Goal: Check status

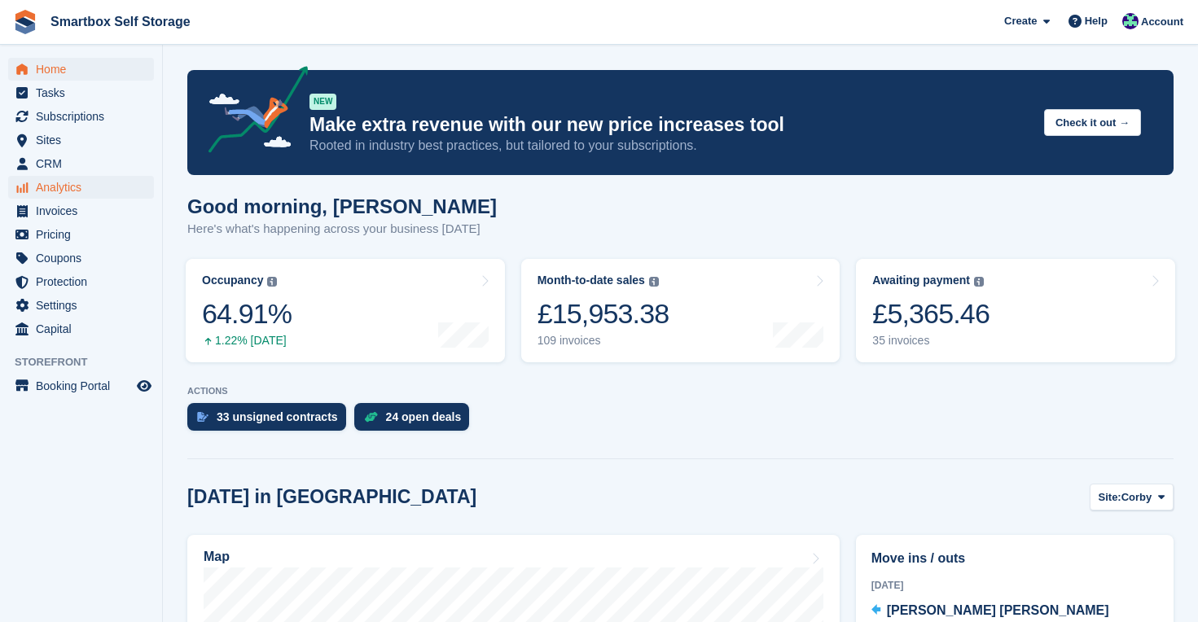
click at [68, 188] on span "Analytics" at bounding box center [85, 187] width 98 height 23
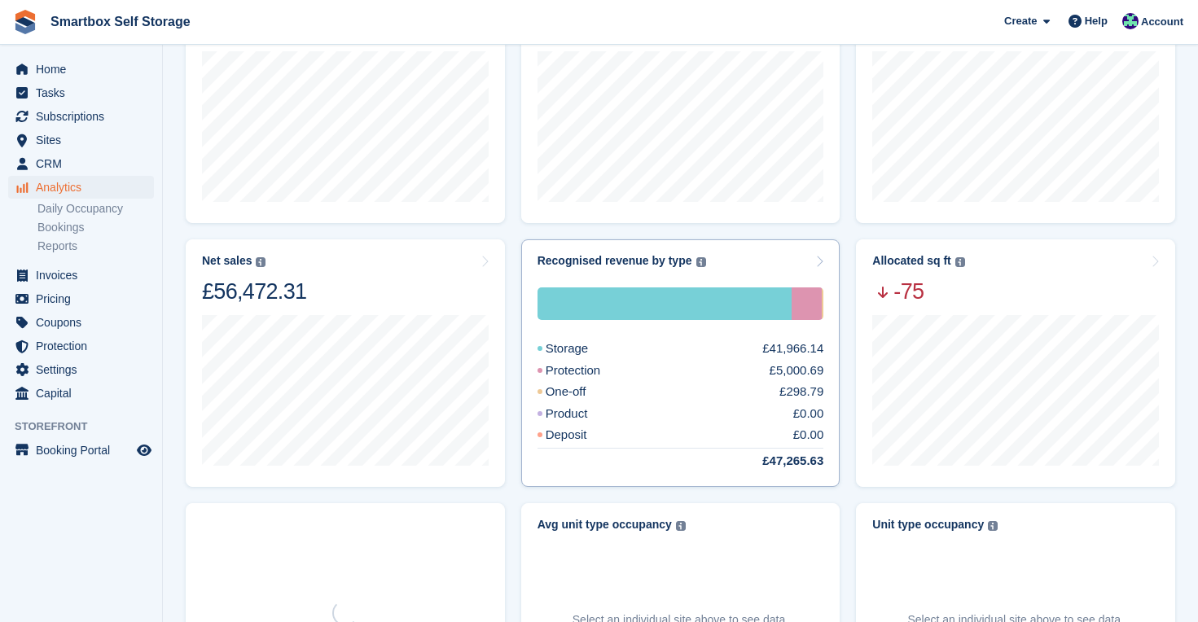
scroll to position [193, 0]
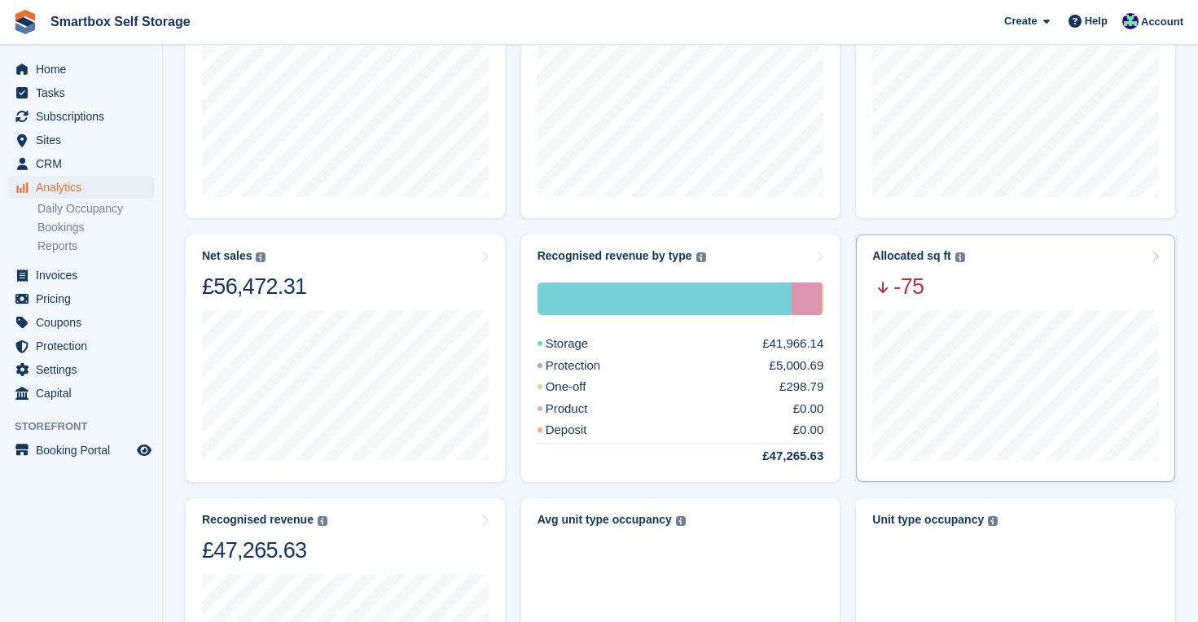
click at [1010, 267] on div "Allocated sq ft The total change in allocated area from the beginning to the en…" at bounding box center [1015, 274] width 287 height 51
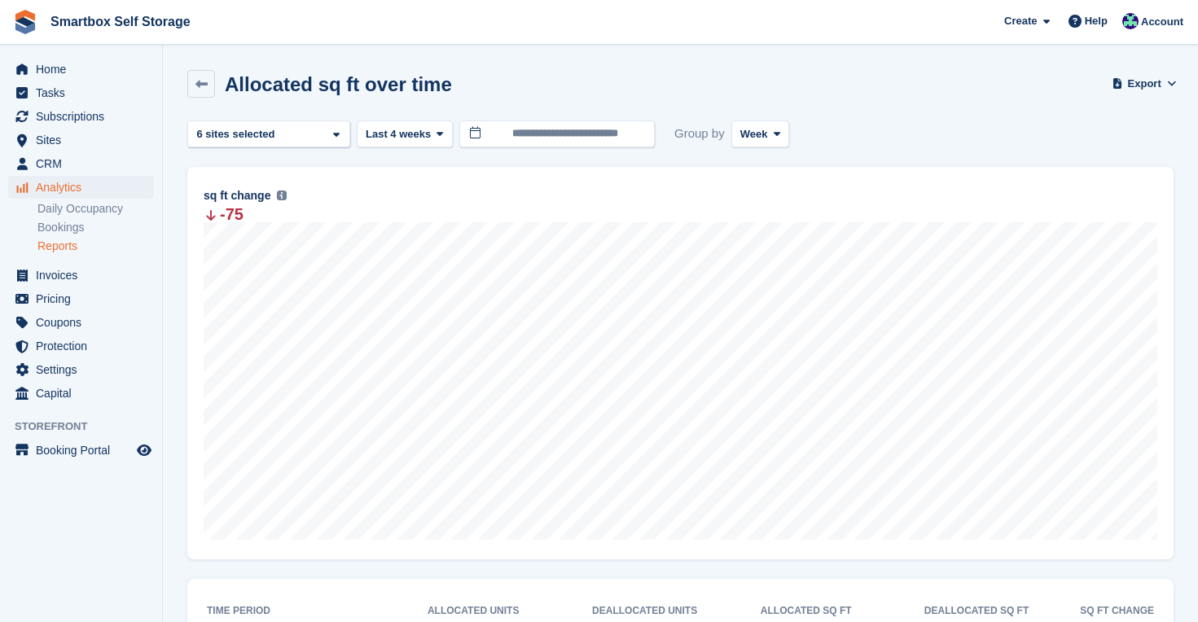
click at [416, 127] on span "Last 4 weeks" at bounding box center [398, 134] width 65 height 16
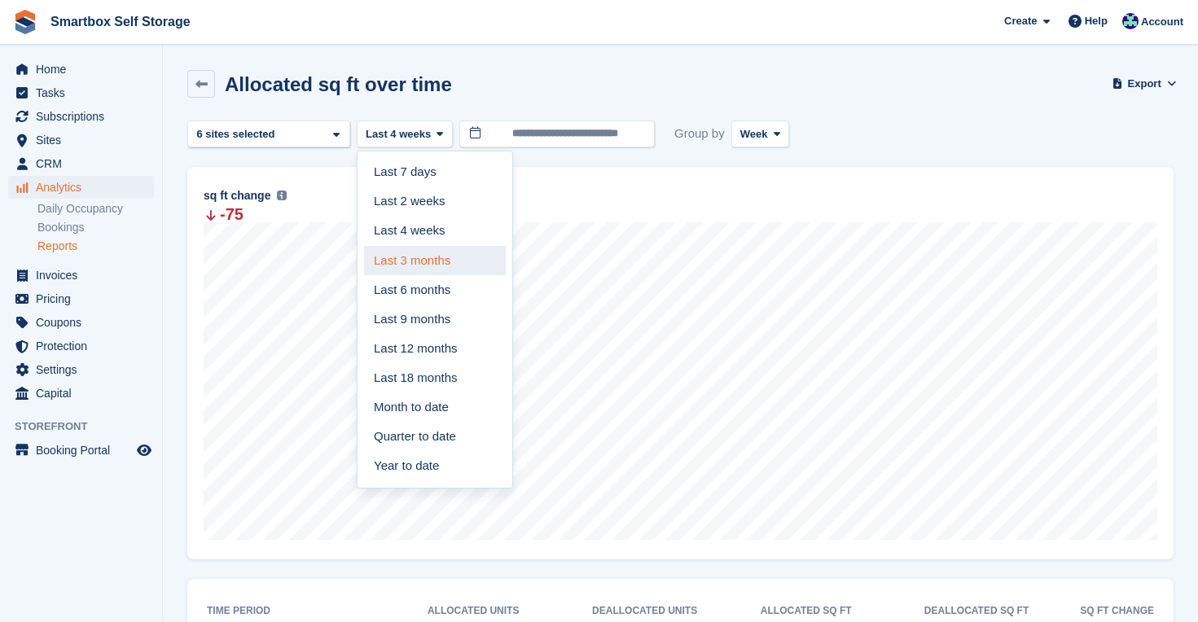
click at [425, 262] on link "Last 3 months" at bounding box center [435, 260] width 142 height 29
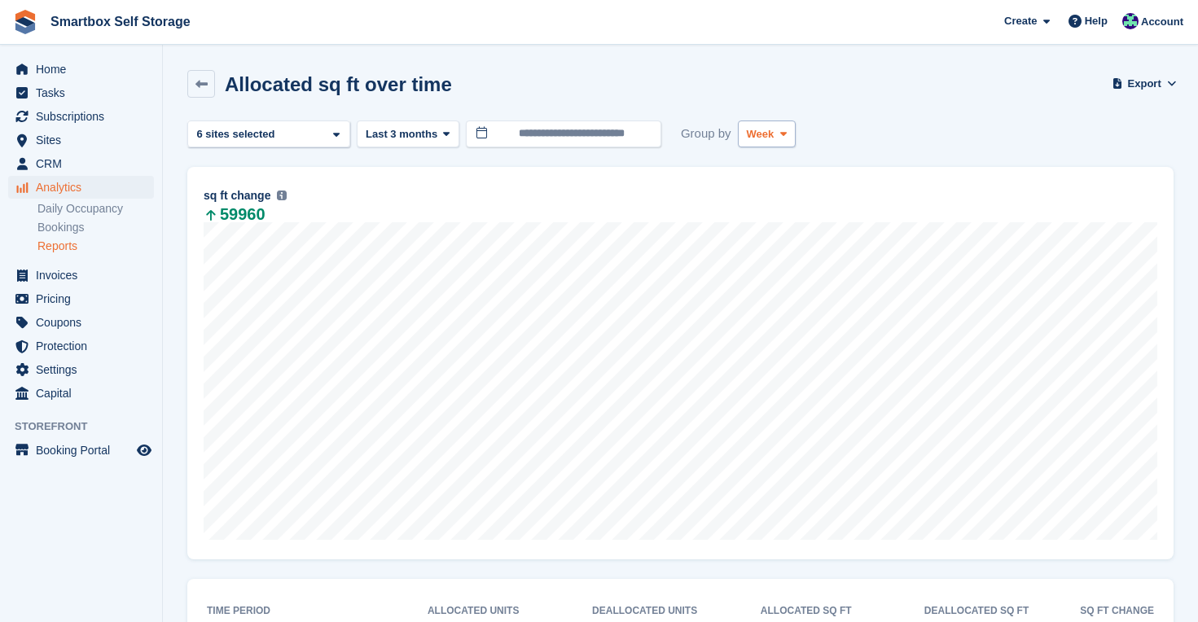
click at [790, 130] on span at bounding box center [783, 133] width 13 height 13
click at [767, 238] on link "Month" at bounding box center [816, 231] width 142 height 29
click at [791, 138] on icon at bounding box center [787, 134] width 7 height 11
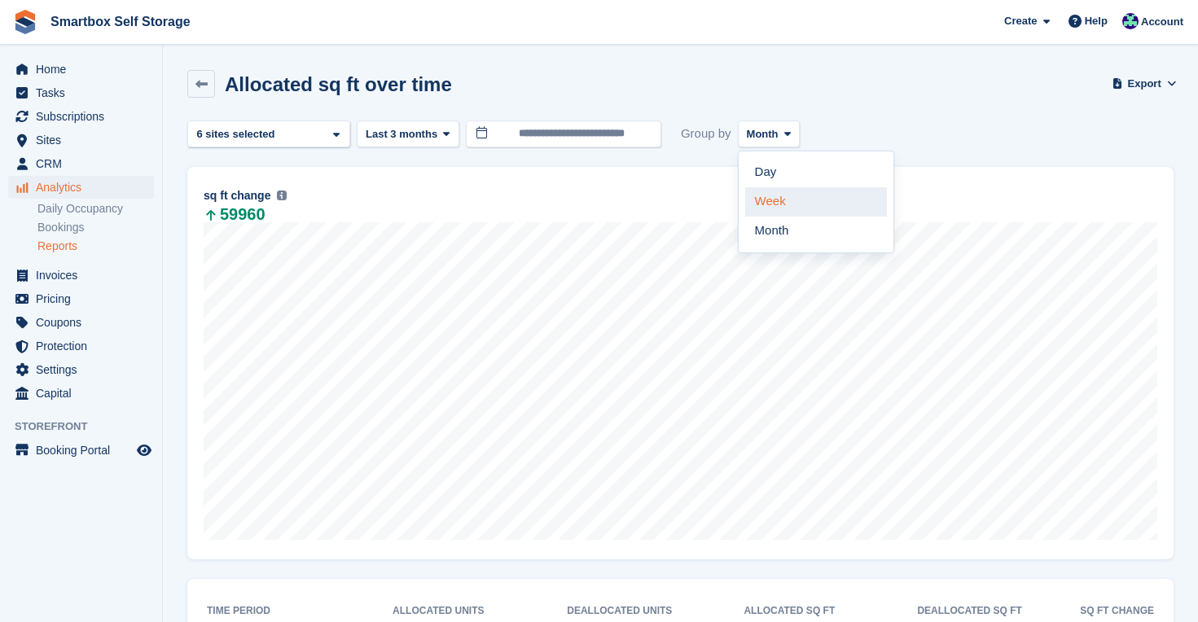
click at [788, 204] on link "Week" at bounding box center [816, 201] width 142 height 29
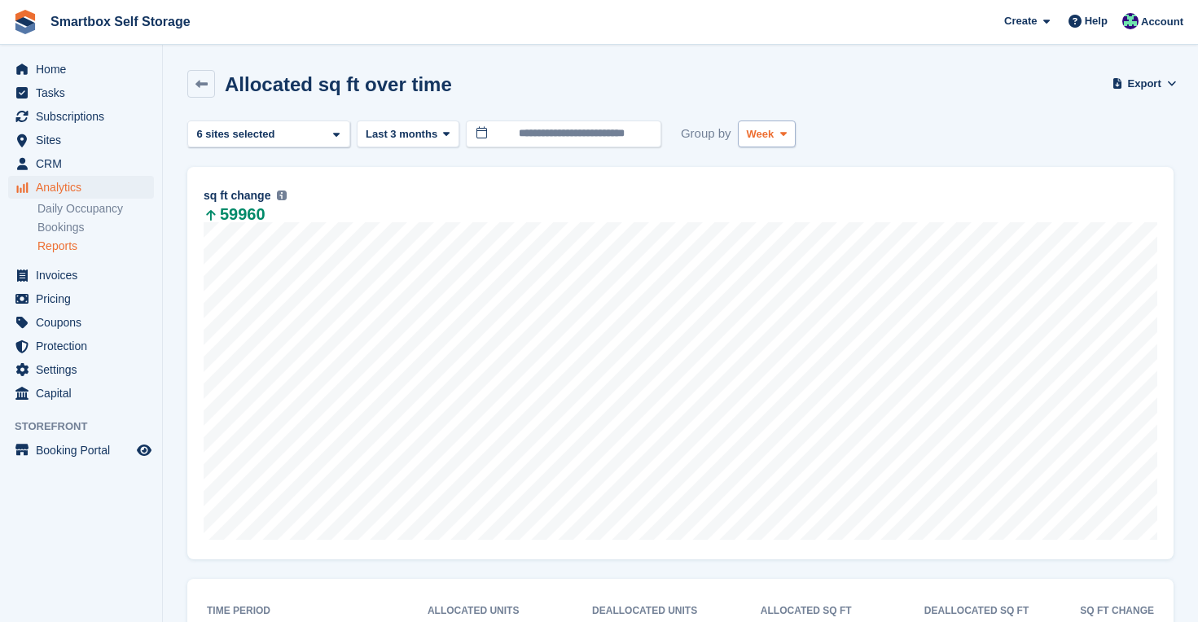
click at [778, 130] on button "Week" at bounding box center [767, 134] width 58 height 27
click at [780, 130] on span at bounding box center [783, 133] width 13 height 13
click at [778, 226] on link "Month" at bounding box center [816, 231] width 142 height 29
click at [22, 72] on icon "menu" at bounding box center [21, 69] width 11 height 11
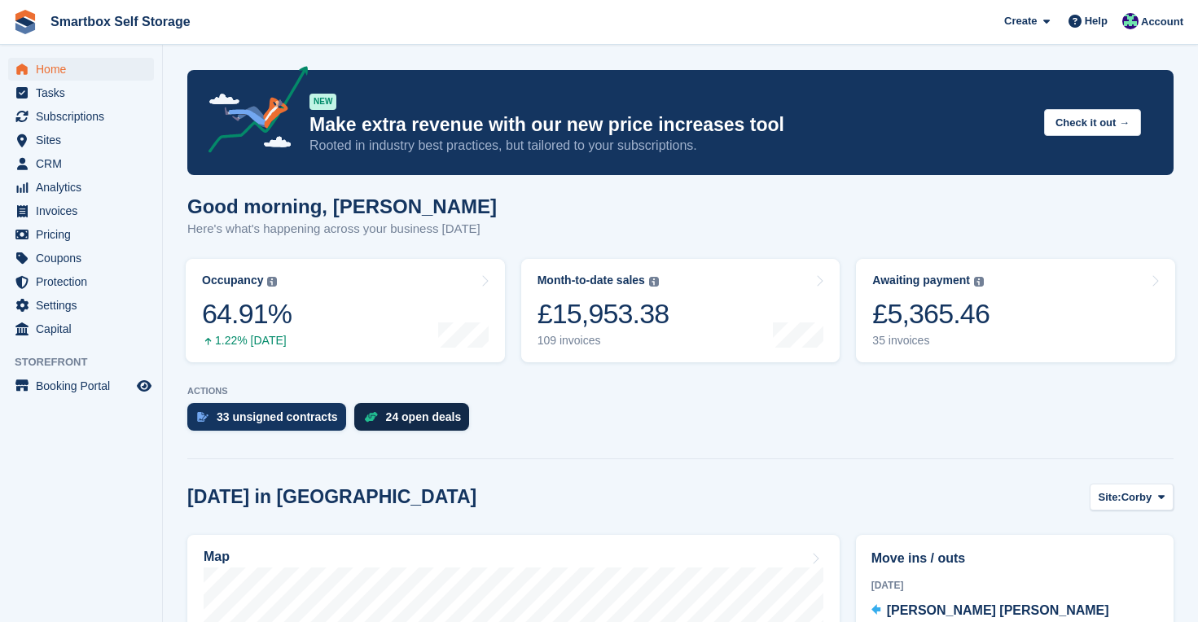
click at [447, 416] on div "24 open deals" at bounding box center [424, 416] width 76 height 13
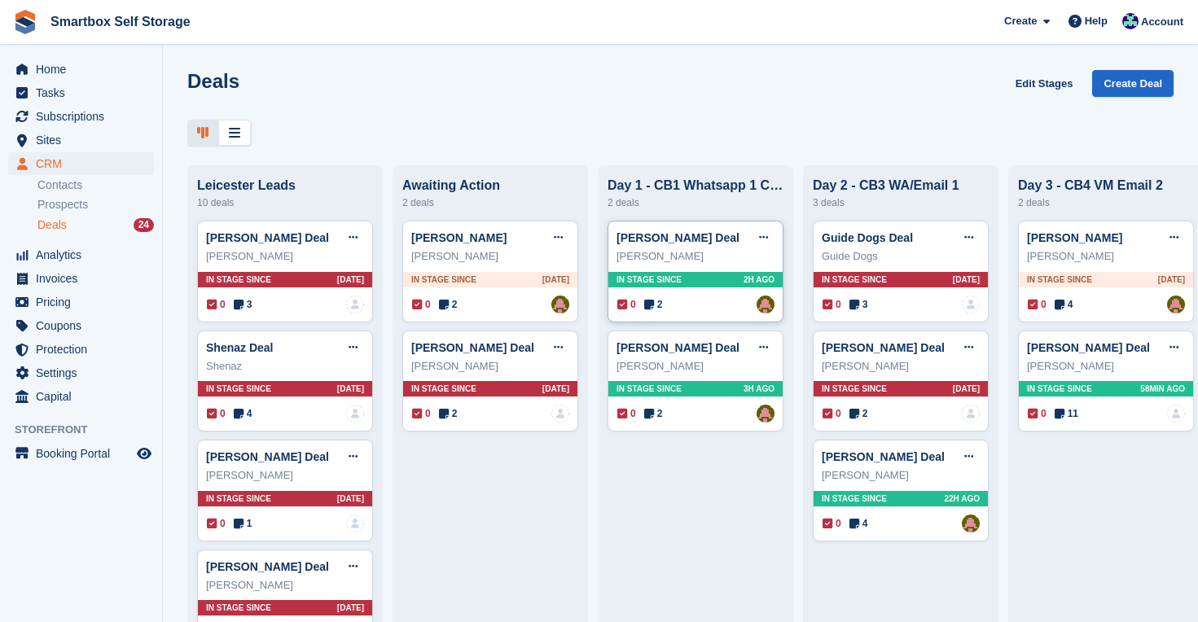
click at [682, 292] on div "[PERSON_NAME] Deal Edit deal [PERSON_NAME] as won [PERSON_NAME] as lost Delete …" at bounding box center [696, 272] width 176 height 102
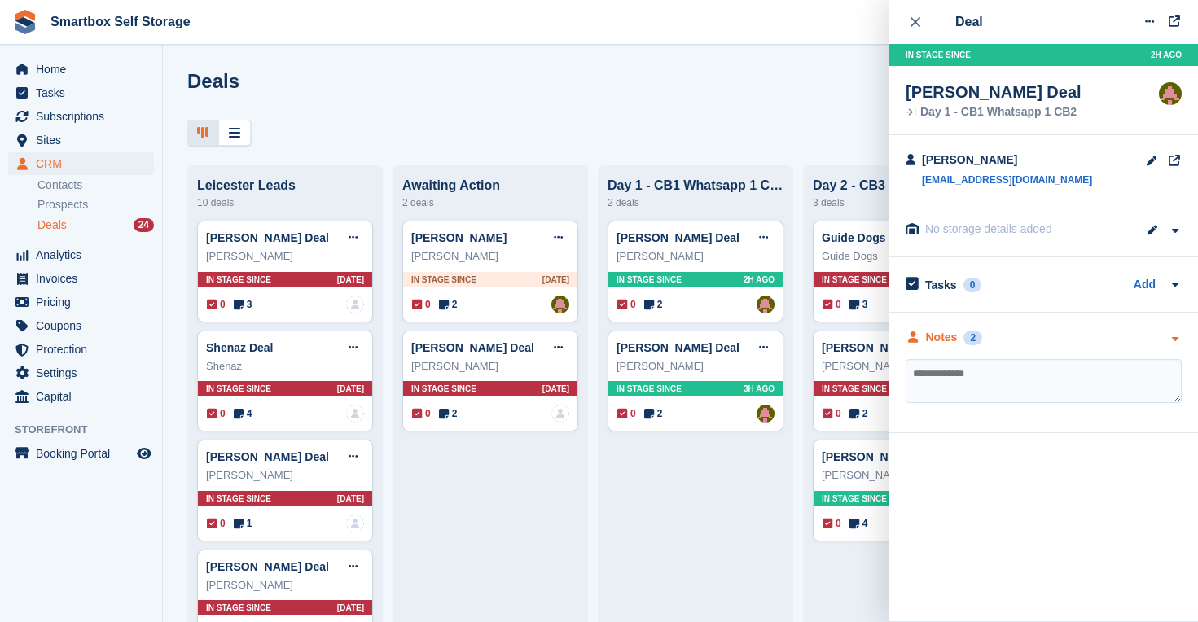
click at [941, 339] on div "Notes" at bounding box center [942, 337] width 32 height 17
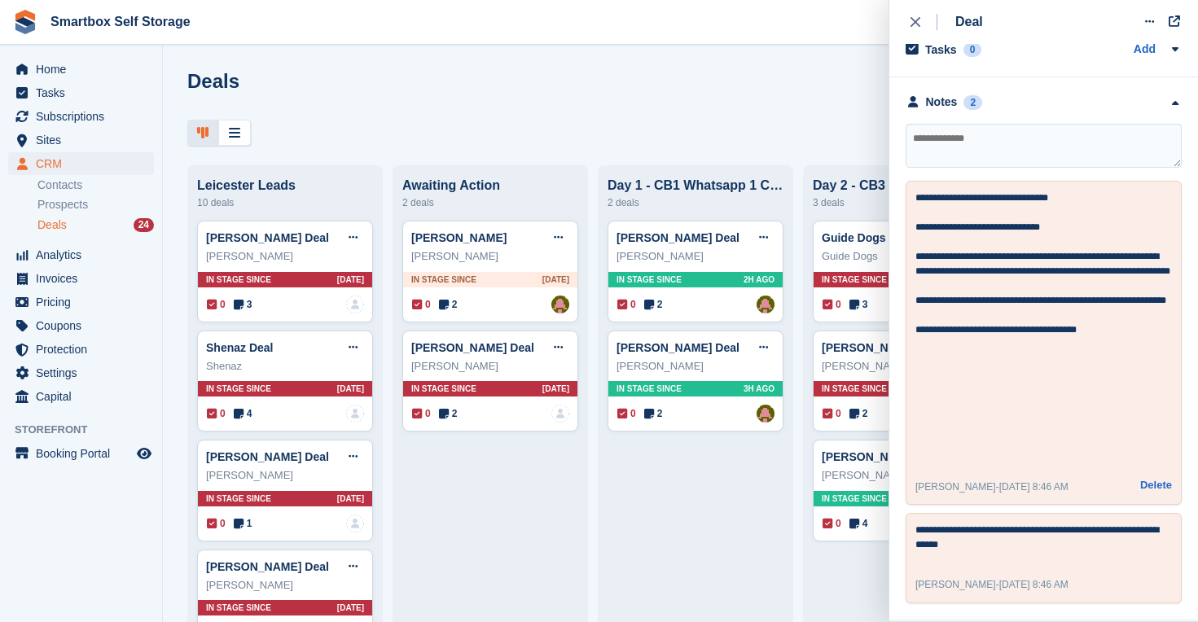
scroll to position [235, 0]
click at [734, 391] on div "In stage since 3H AGO" at bounding box center [695, 388] width 174 height 15
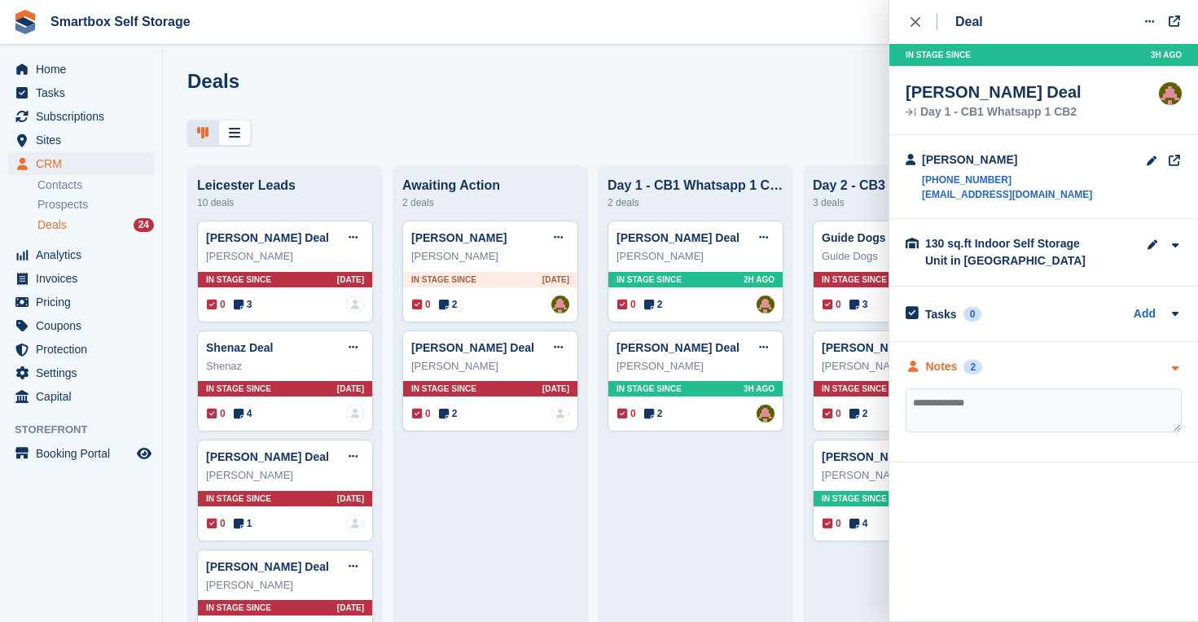
click at [938, 370] on div "Notes" at bounding box center [942, 366] width 32 height 17
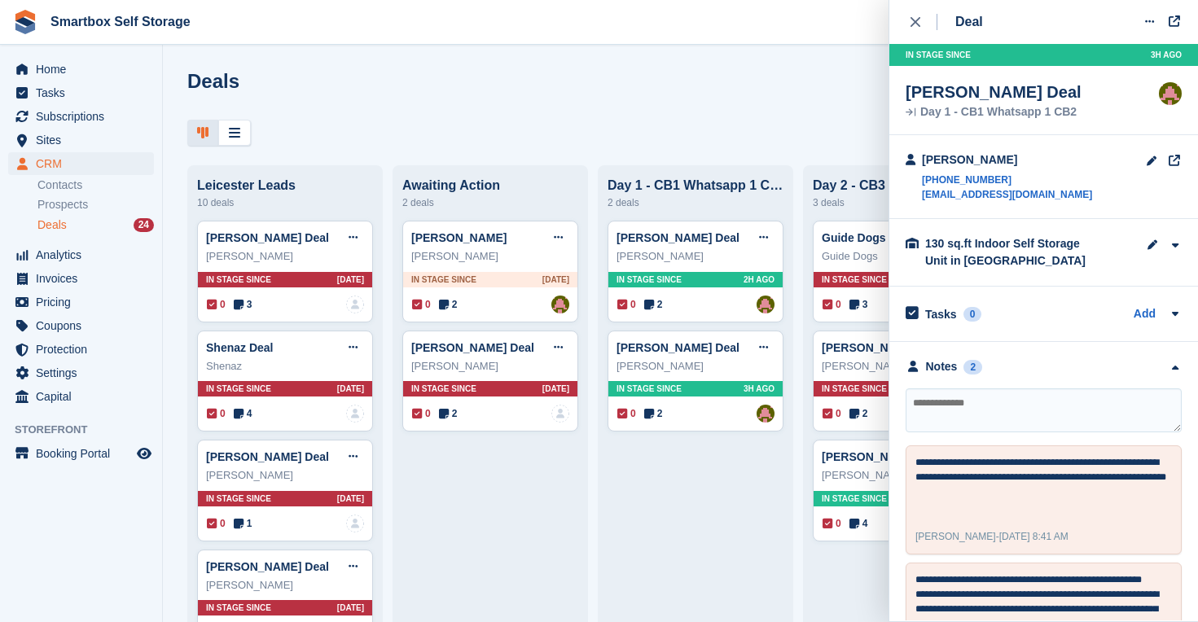
click at [852, 473] on div "Derek Free" at bounding box center [901, 476] width 158 height 16
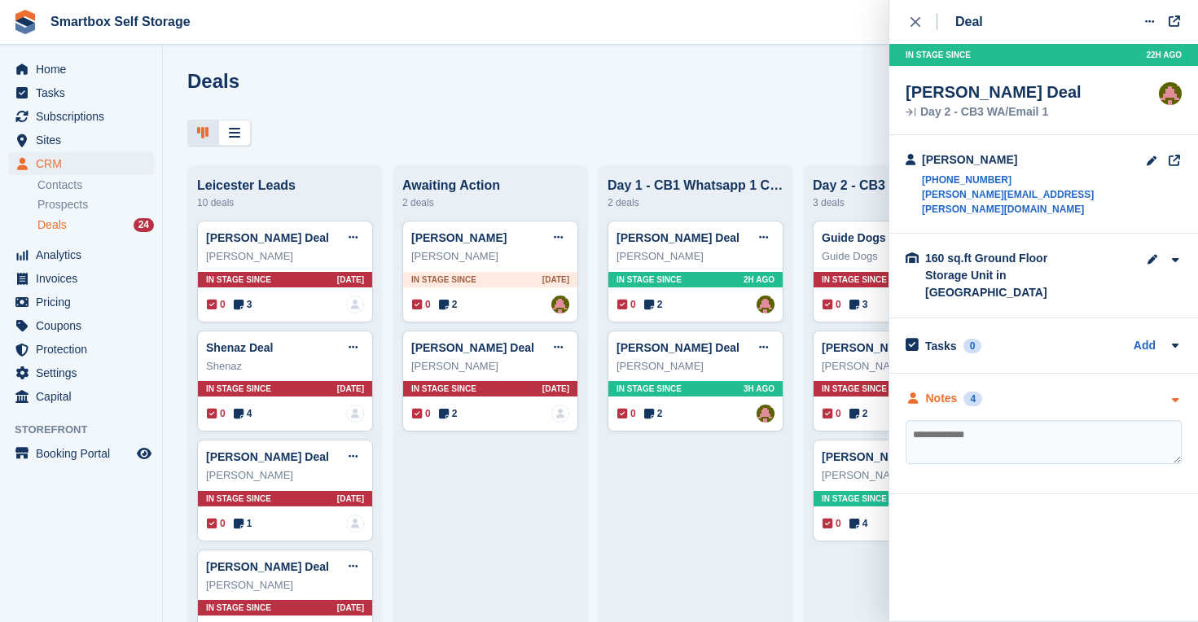
click at [945, 390] on div "Notes" at bounding box center [942, 398] width 32 height 17
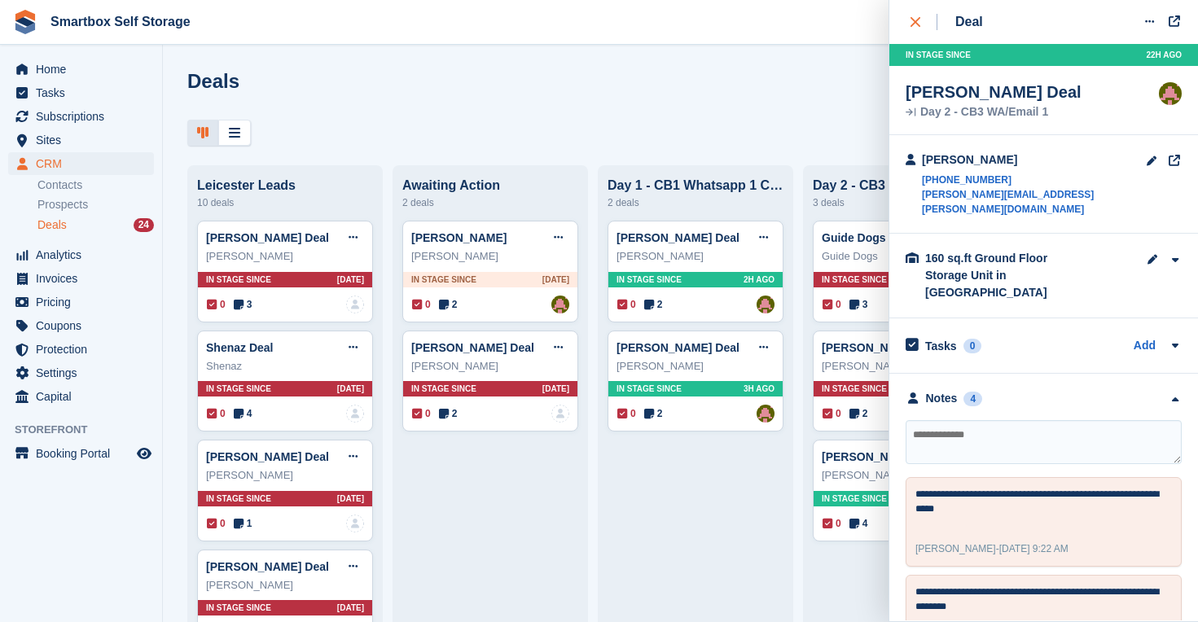
click at [915, 19] on icon "close" at bounding box center [916, 22] width 10 height 10
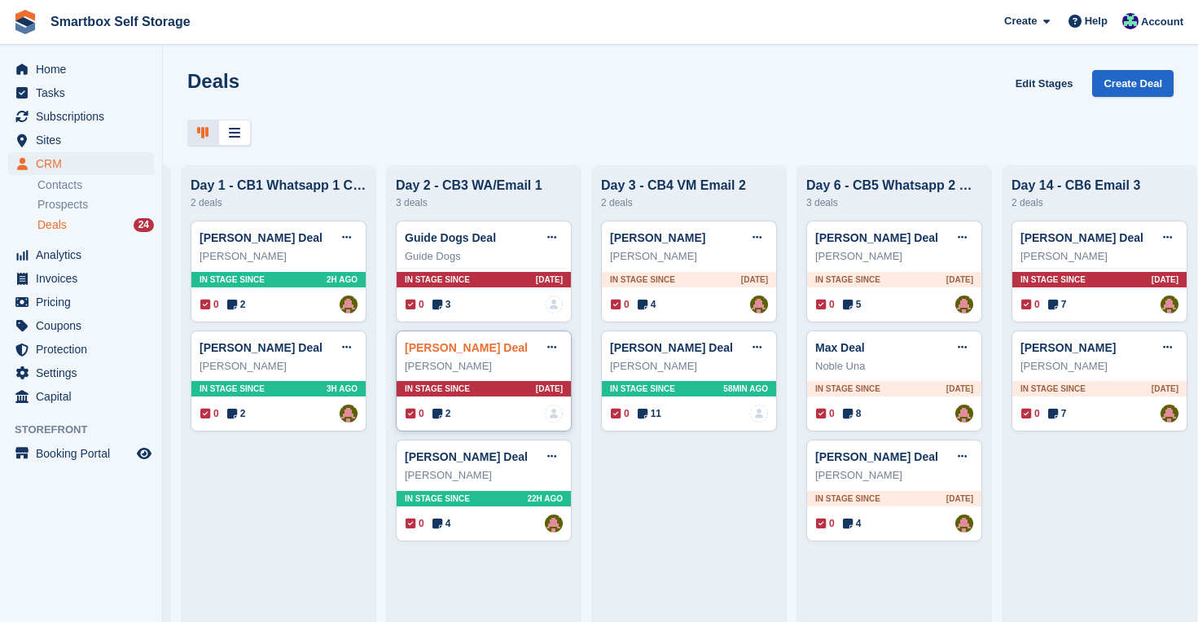
scroll to position [0, 416]
click at [735, 388] on span "58MIN AGO" at bounding box center [746, 389] width 45 height 12
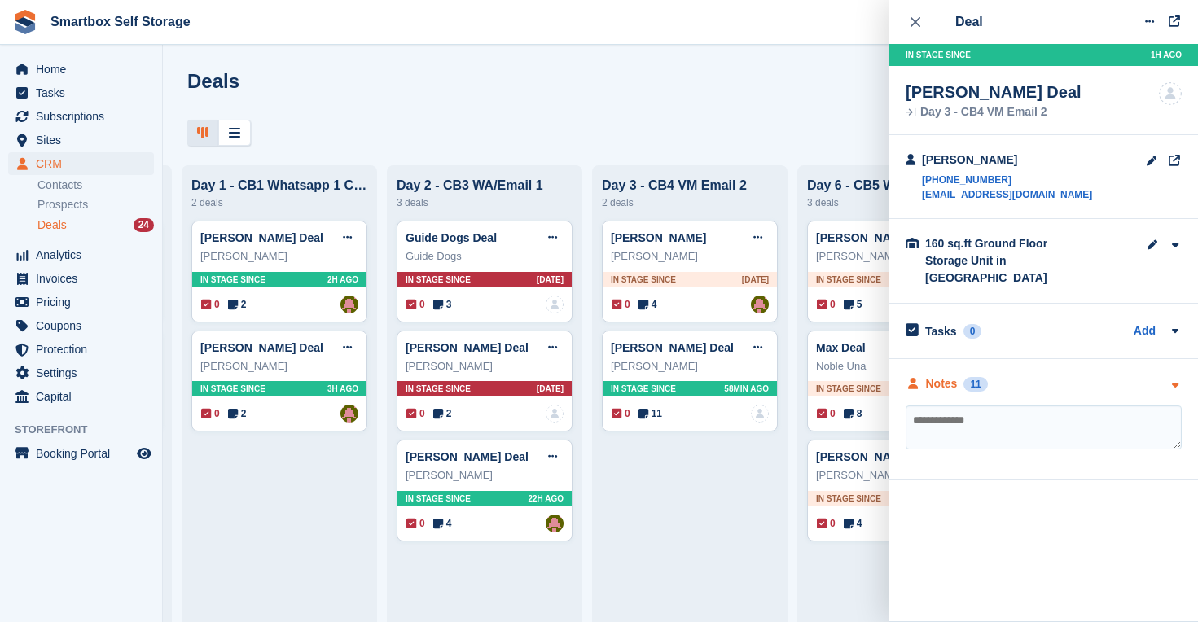
click at [933, 375] on div "Notes" at bounding box center [942, 383] width 32 height 17
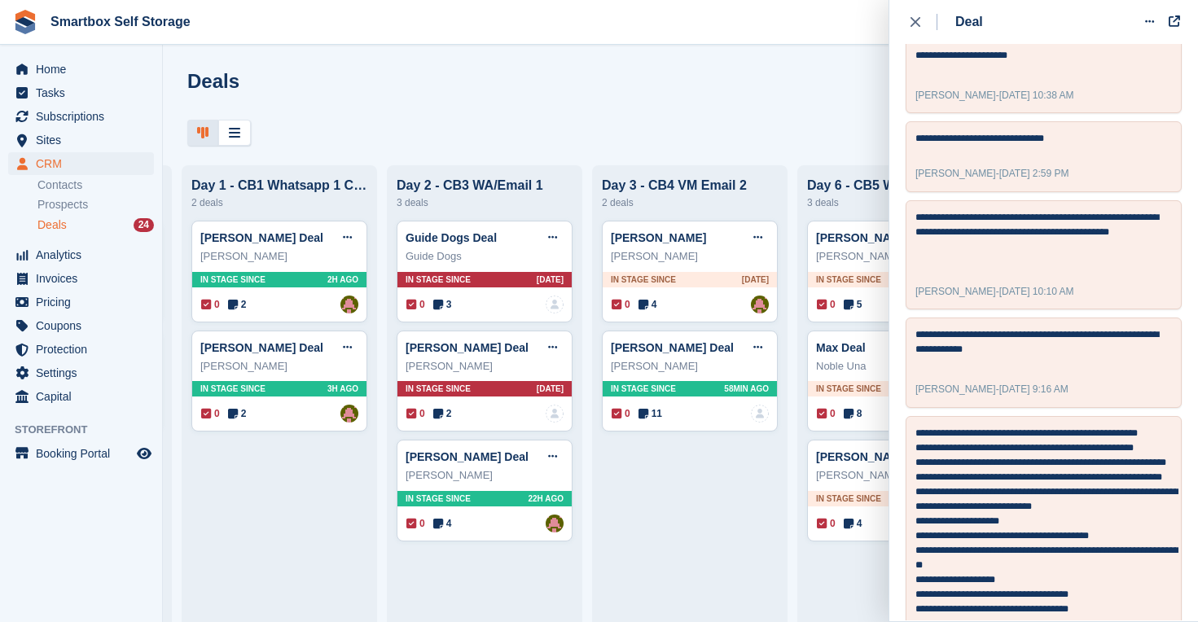
scroll to position [512, 0]
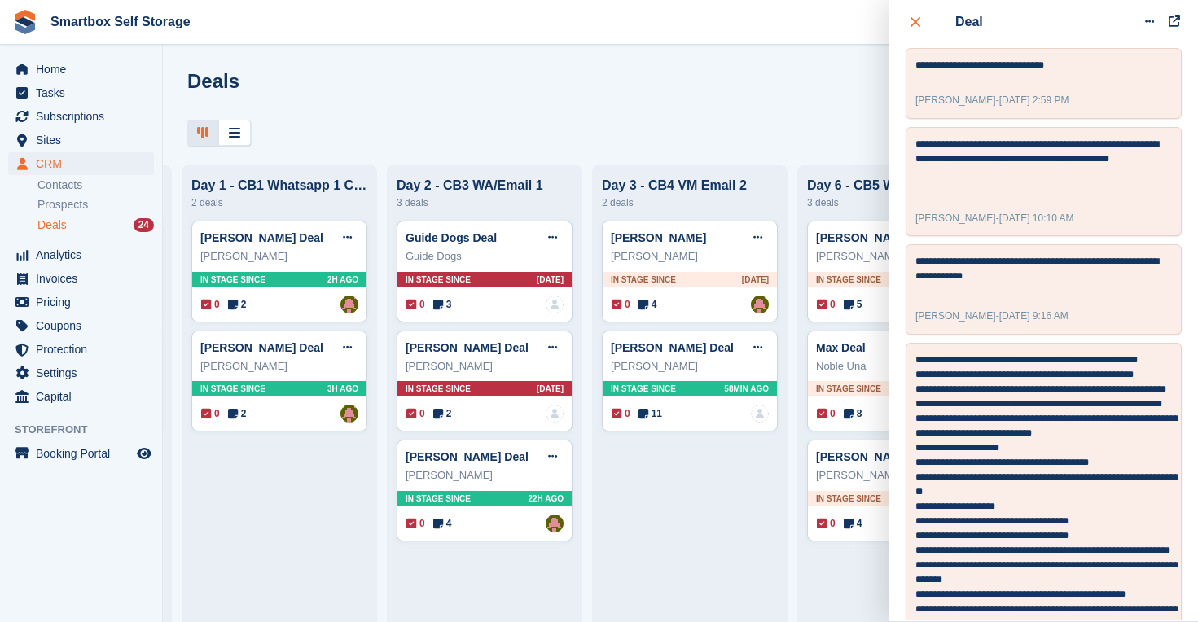
click at [916, 20] on icon "close" at bounding box center [916, 22] width 10 height 10
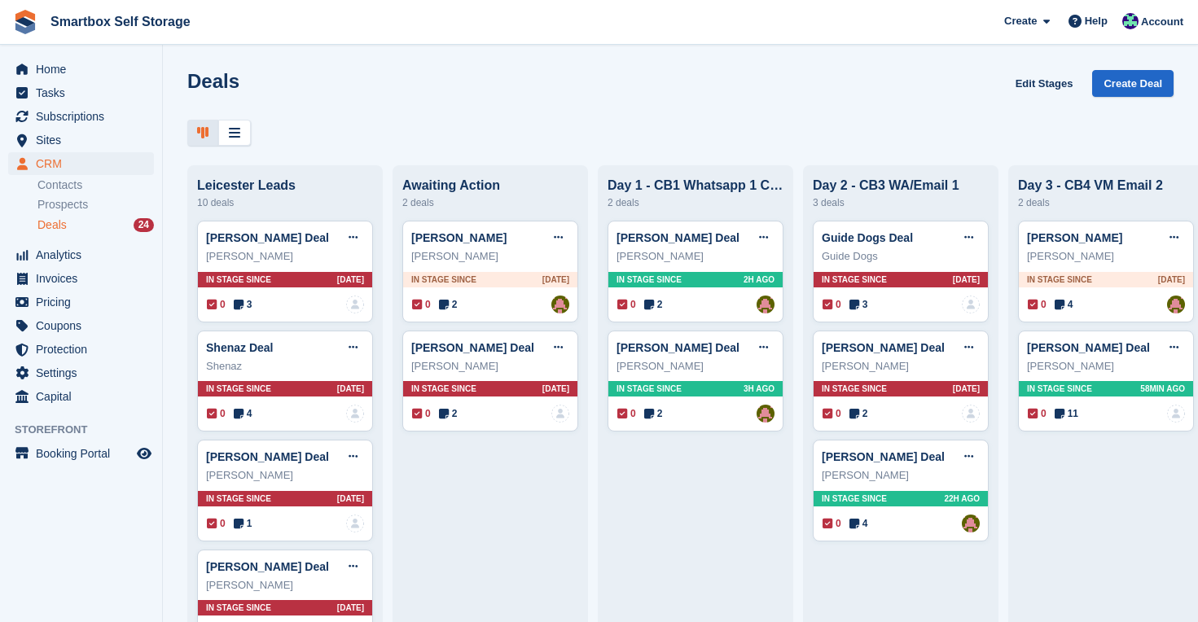
scroll to position [0, 0]
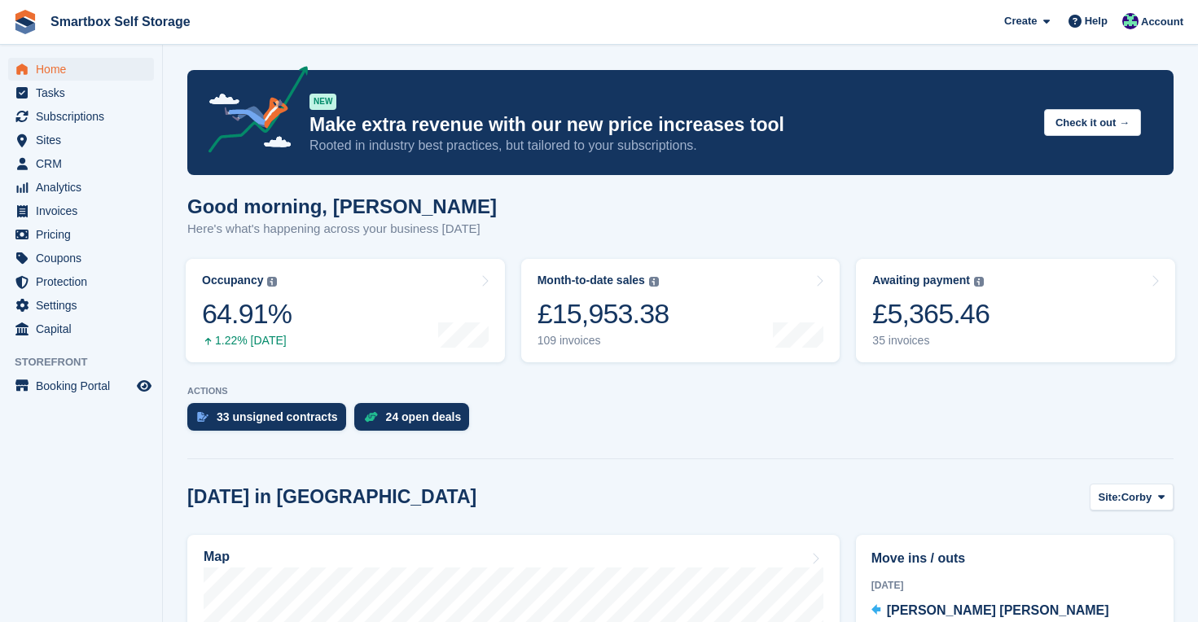
click at [30, 72] on span "menu" at bounding box center [22, 69] width 20 height 20
